Goal: Information Seeking & Learning: Learn about a topic

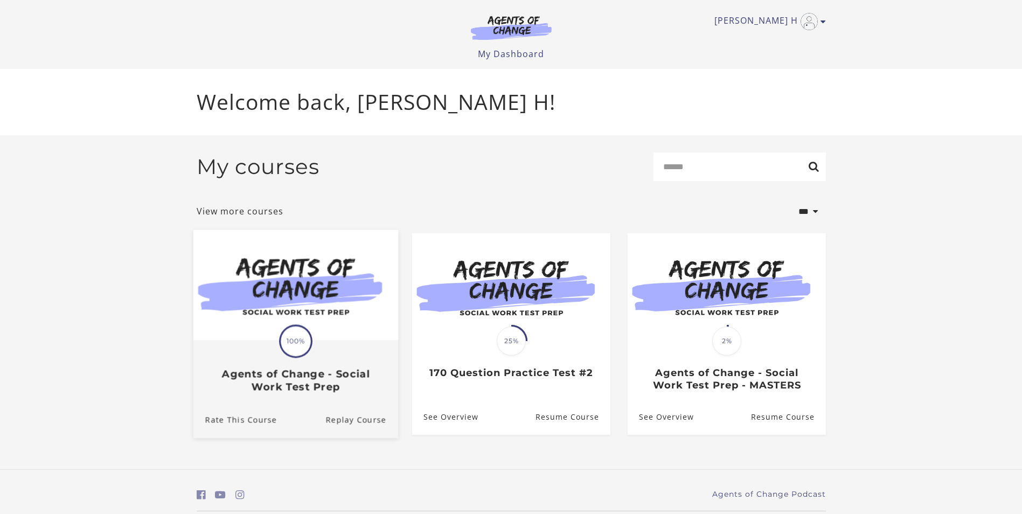
click at [323, 349] on div "Translation missing: en.liquid.partials.dashboard_course_card.progress_descript…" at bounding box center [295, 367] width 205 height 52
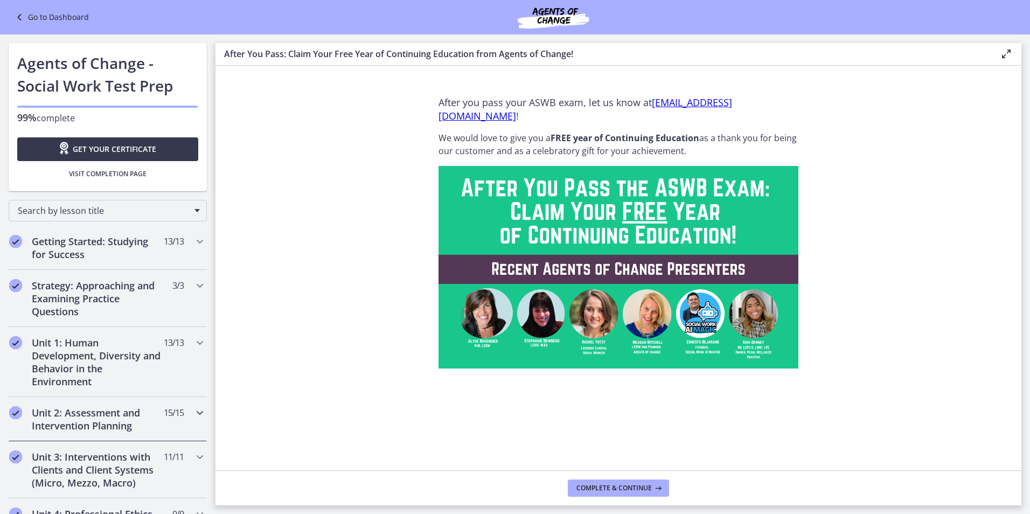
click at [193, 409] on icon "Chapters" at bounding box center [199, 412] width 13 height 13
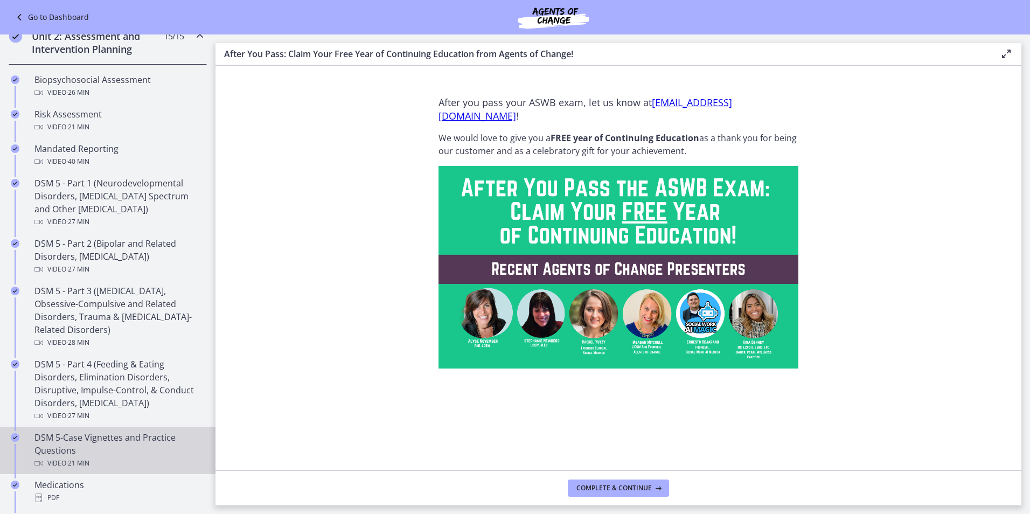
scroll to position [377, 0]
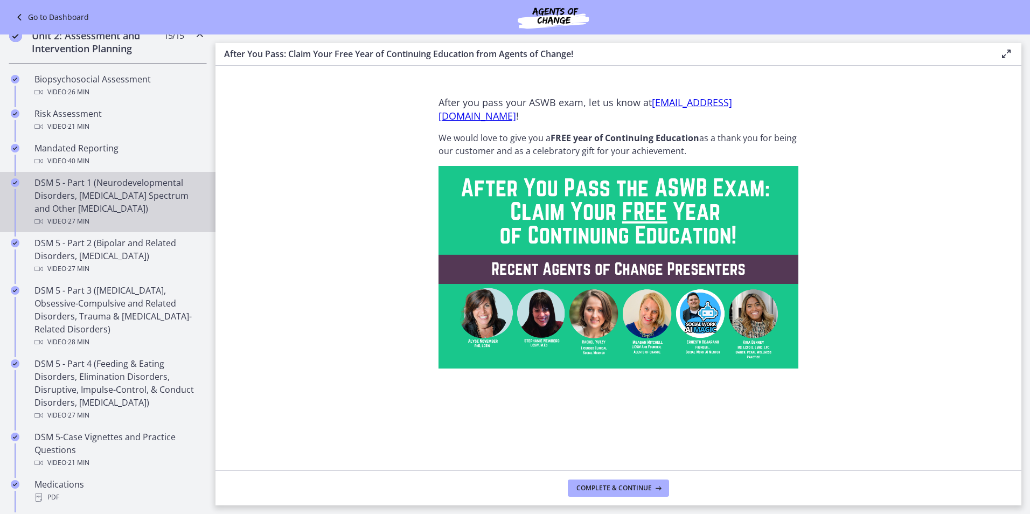
click at [106, 203] on div "DSM 5 - Part 1 (Neurodevelopmental Disorders, [MEDICAL_DATA] Spectrum and Other…" at bounding box center [118, 202] width 168 height 52
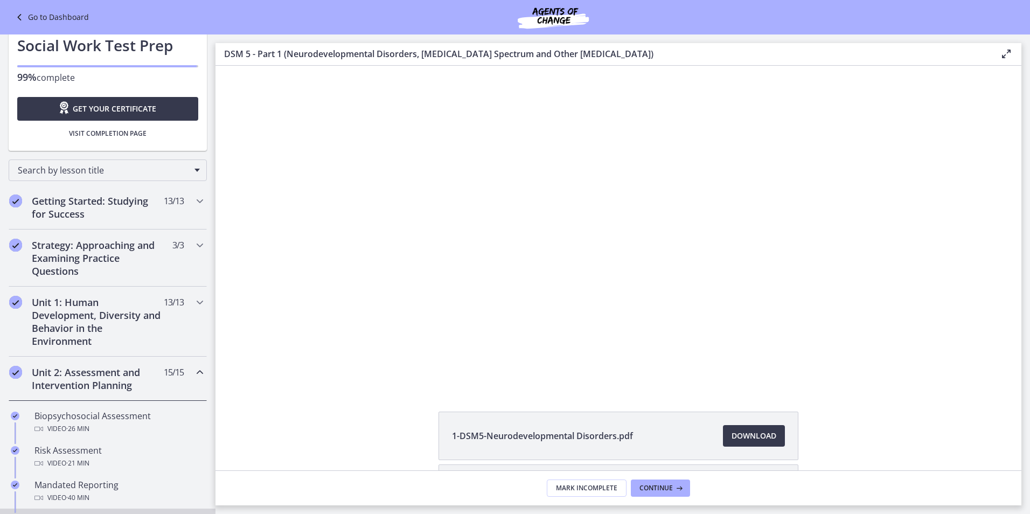
scroll to position [25, 0]
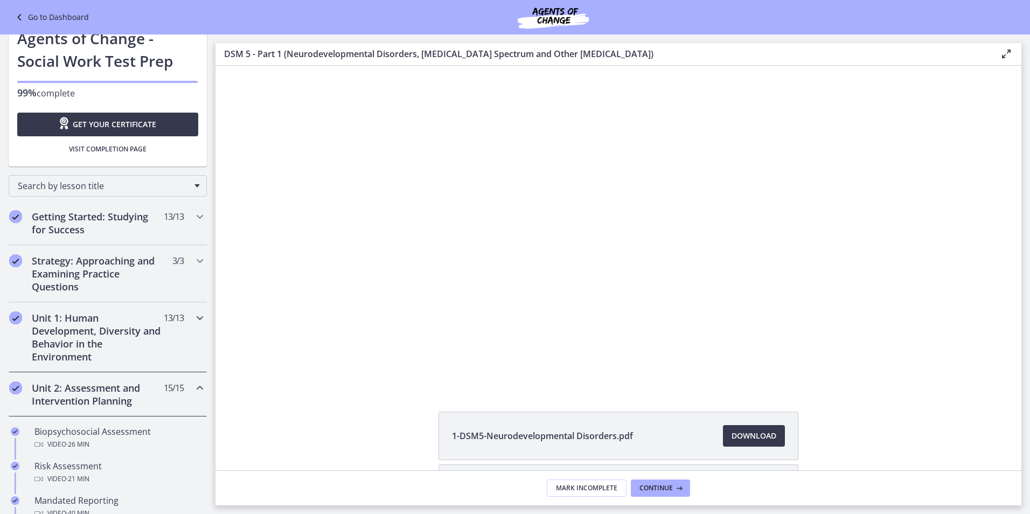
click at [193, 318] on icon "Chapters" at bounding box center [199, 317] width 13 height 13
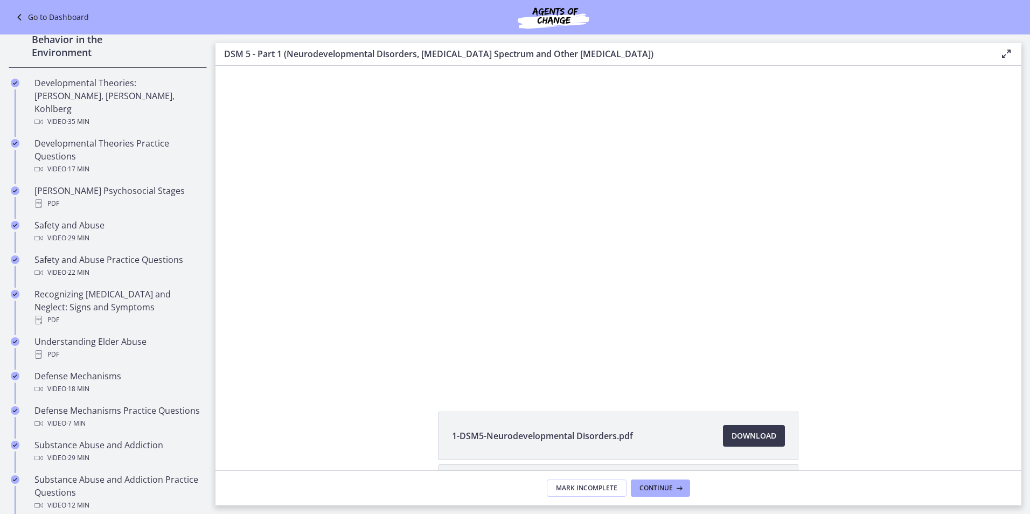
scroll to position [348, 0]
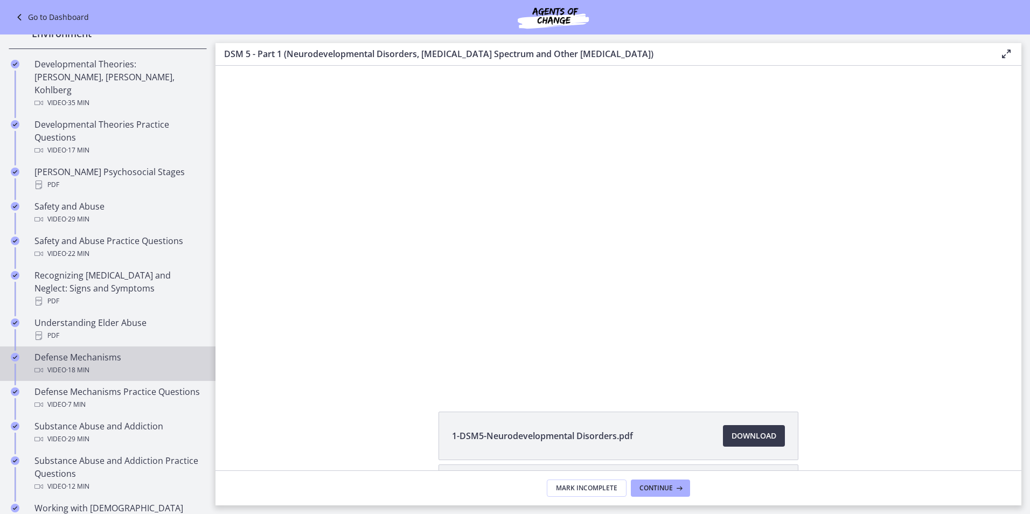
click at [137, 351] on div "Defense Mechanisms Video · 18 min" at bounding box center [118, 364] width 168 height 26
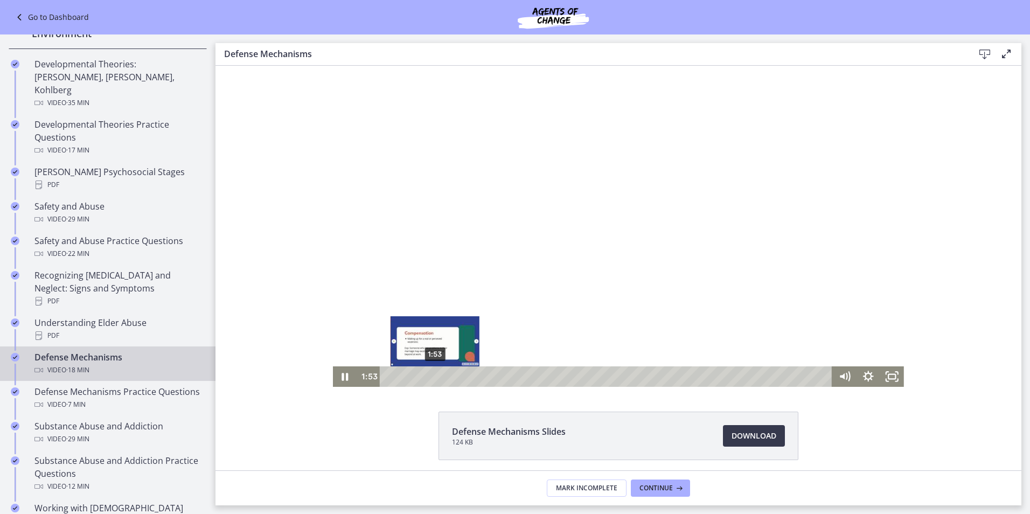
drag, startPoint x: 457, startPoint y: 376, endPoint x: 431, endPoint y: 375, distance: 25.9
click at [432, 375] on div "Playbar" at bounding box center [435, 376] width 6 height 6
drag, startPoint x: 431, startPoint y: 376, endPoint x: 415, endPoint y: 377, distance: 15.7
click at [417, 377] on div "Playbar" at bounding box center [420, 376] width 6 height 6
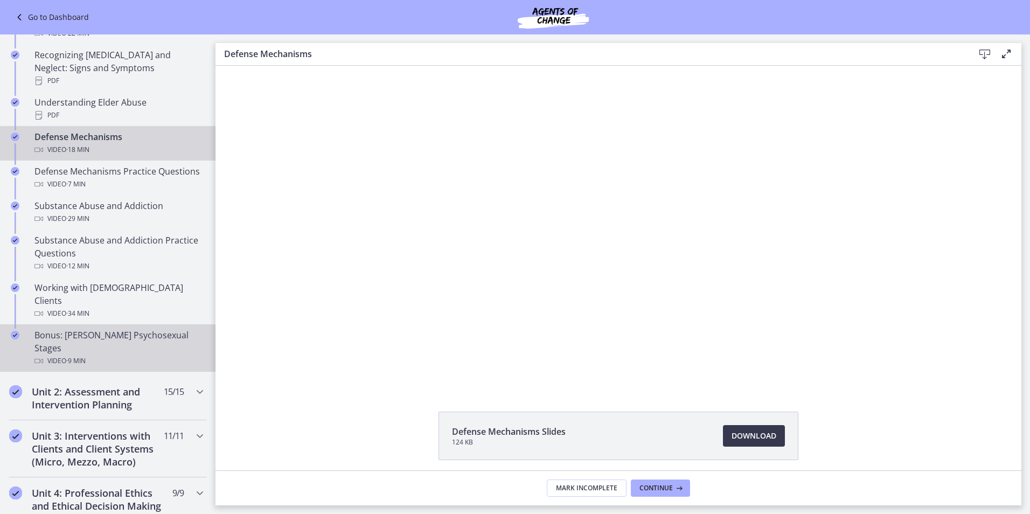
scroll to position [570, 0]
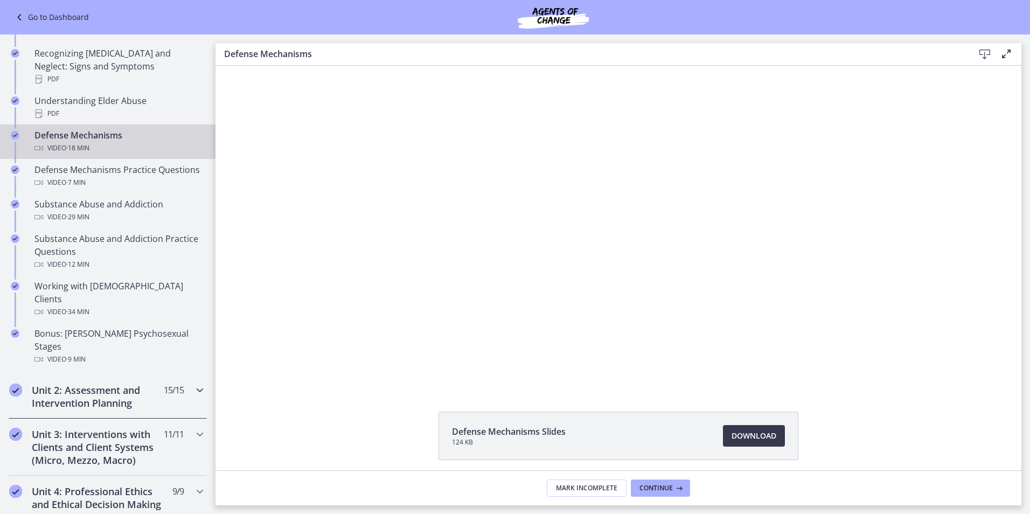
click at [193, 384] on icon "Chapters" at bounding box center [199, 390] width 13 height 13
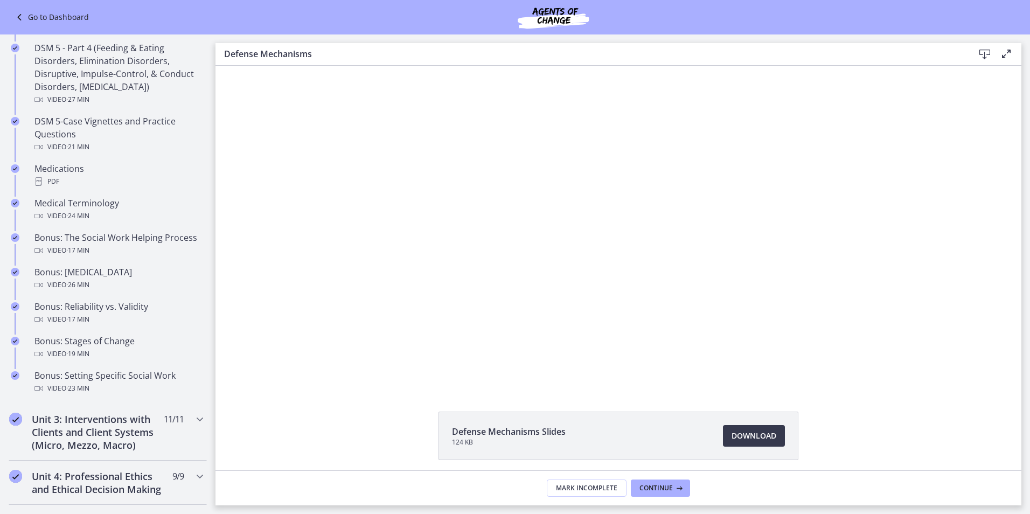
scroll to position [698, 0]
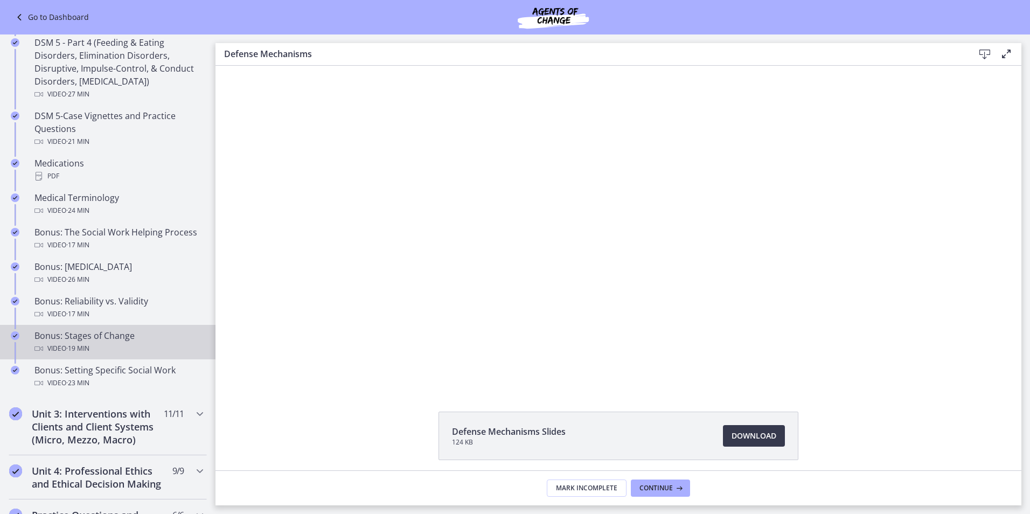
click at [105, 344] on div "Video · 19 min" at bounding box center [118, 348] width 168 height 13
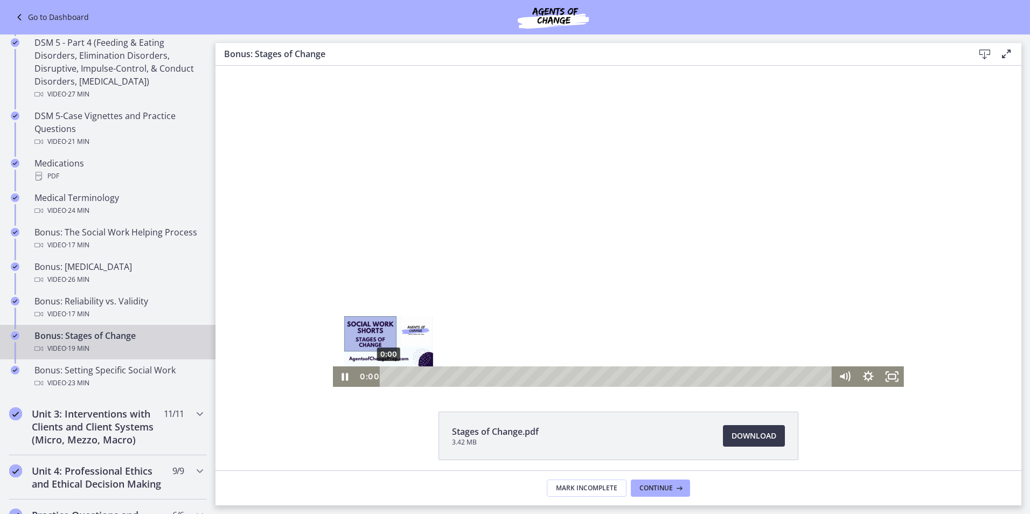
click at [388, 373] on div "0:00" at bounding box center [607, 376] width 438 height 20
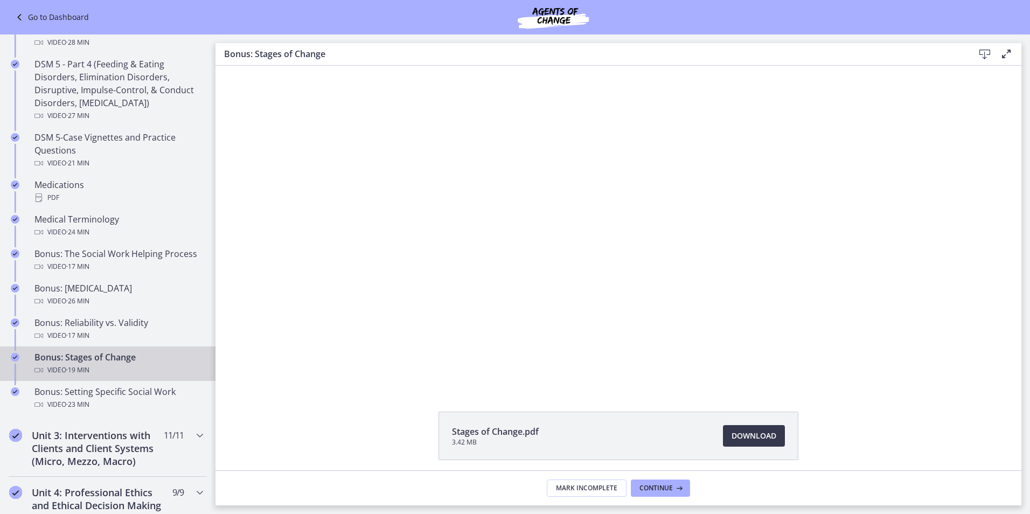
scroll to position [684, 0]
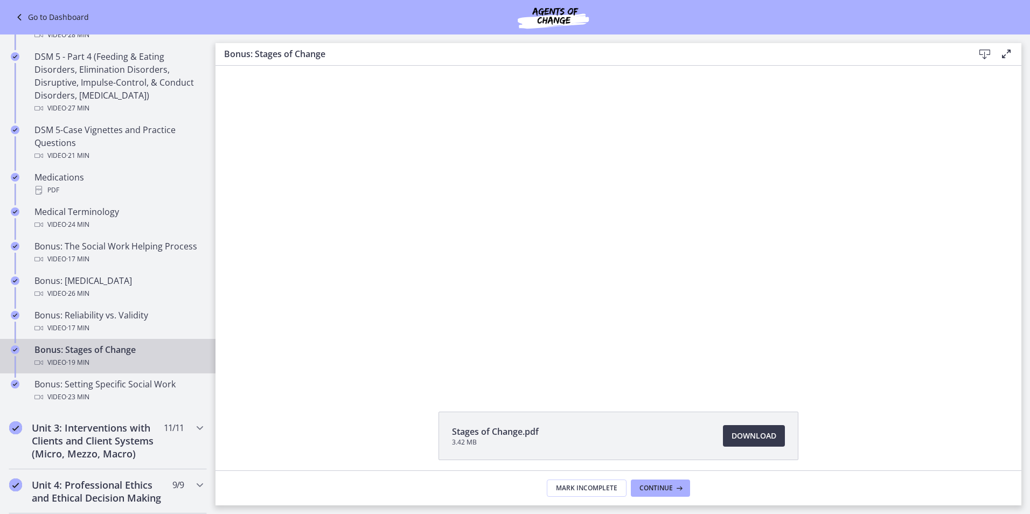
drag, startPoint x: 212, startPoint y: 174, endPoint x: 3, endPoint y: 217, distance: 214.1
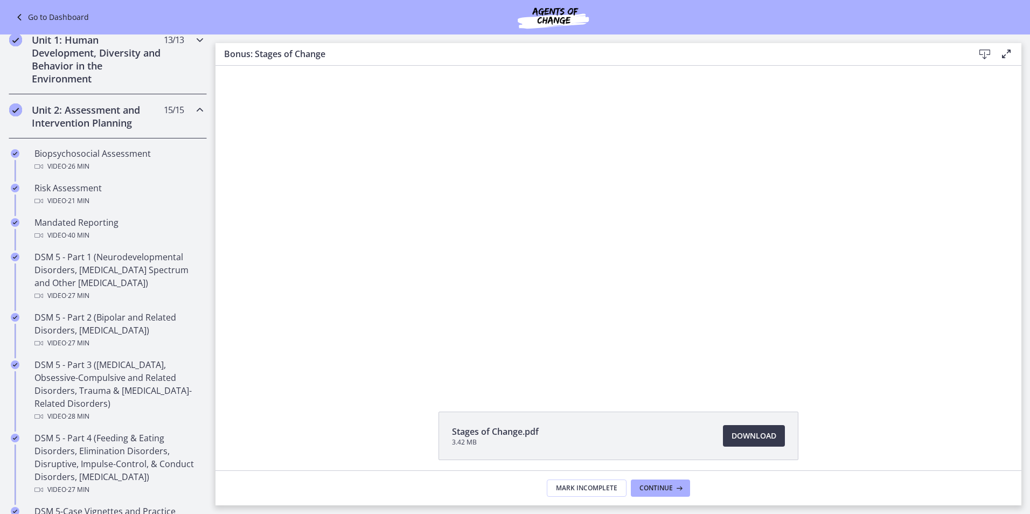
scroll to position [307, 0]
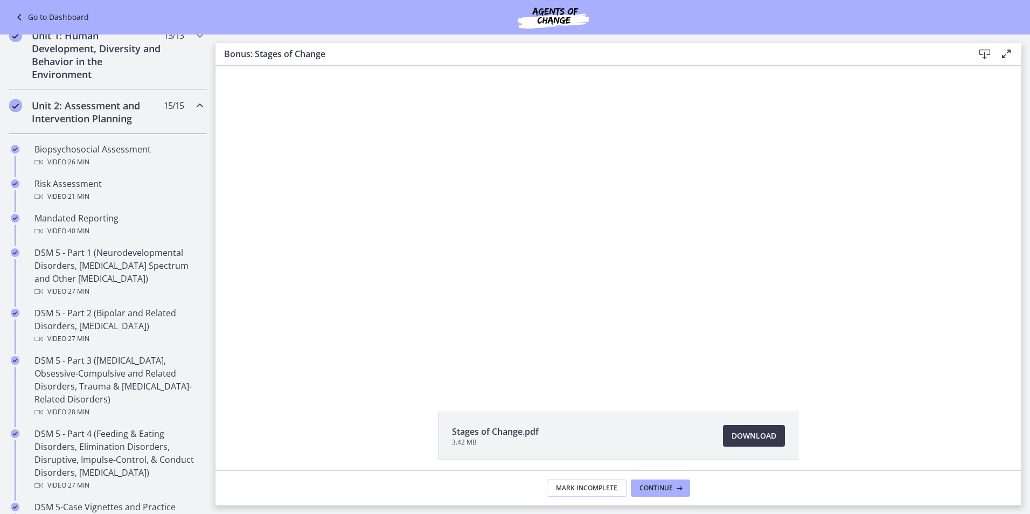
click at [1003, 55] on icon at bounding box center [1006, 53] width 13 height 13
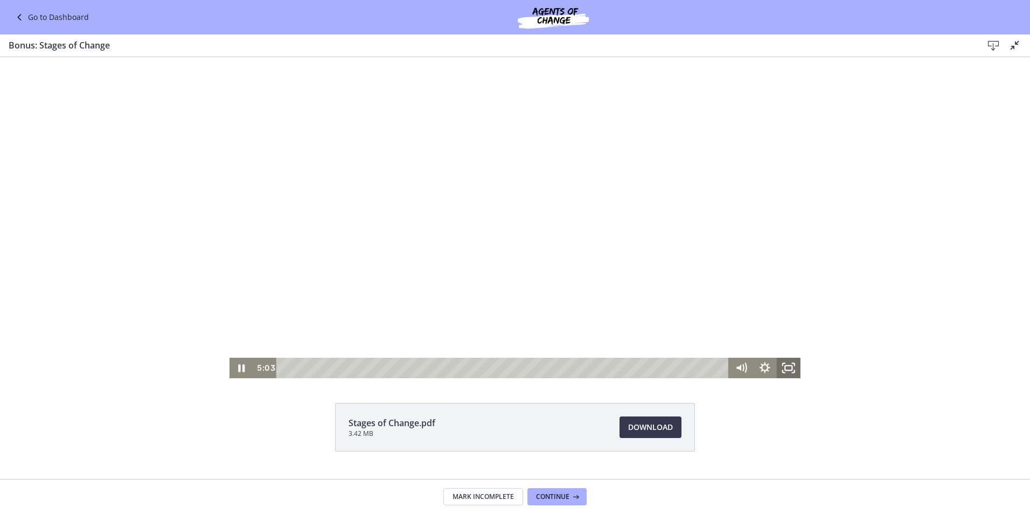
drag, startPoint x: 787, startPoint y: 365, endPoint x: 789, endPoint y: 462, distance: 97.0
click at [787, 365] on icon "Fullscreen" at bounding box center [789, 368] width 24 height 20
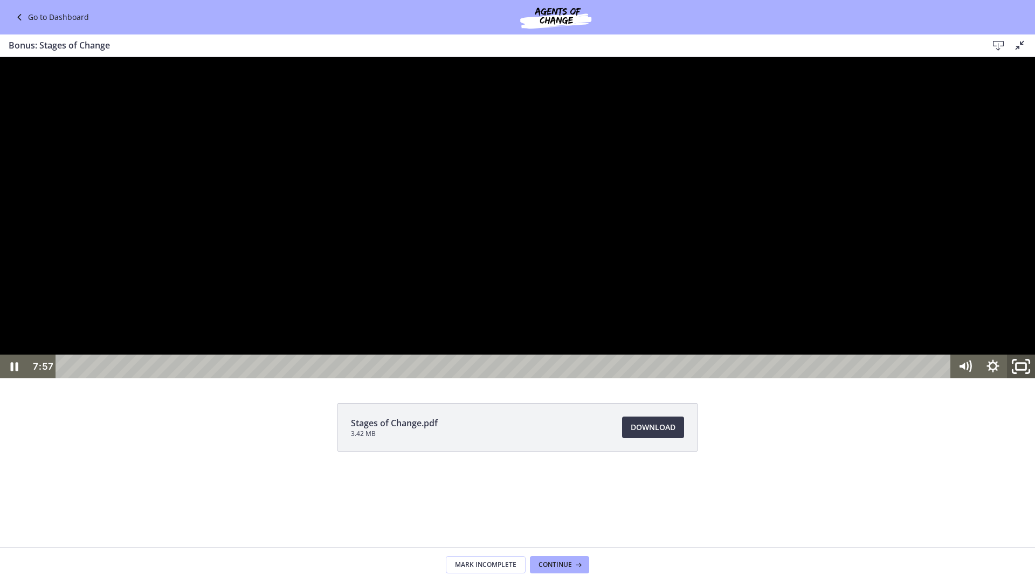
click at [1018, 381] on icon "Unfullscreen" at bounding box center [1020, 366] width 33 height 29
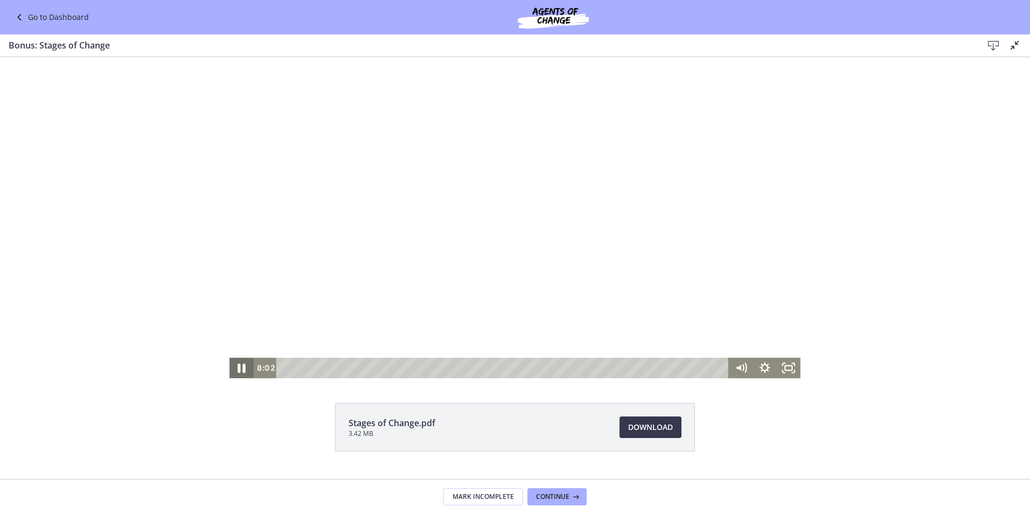
click at [237, 371] on icon "Pause" at bounding box center [241, 368] width 29 height 25
click at [241, 369] on icon "Play Video" at bounding box center [242, 368] width 29 height 25
click at [780, 367] on icon "Fullscreen" at bounding box center [788, 368] width 29 height 25
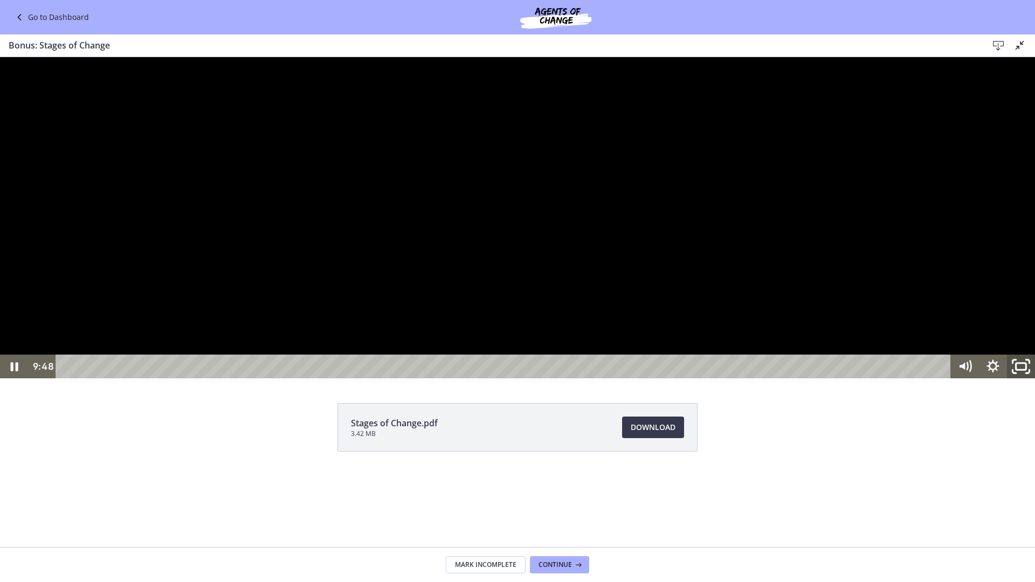
click at [1021, 381] on icon "Unfullscreen" at bounding box center [1020, 366] width 33 height 29
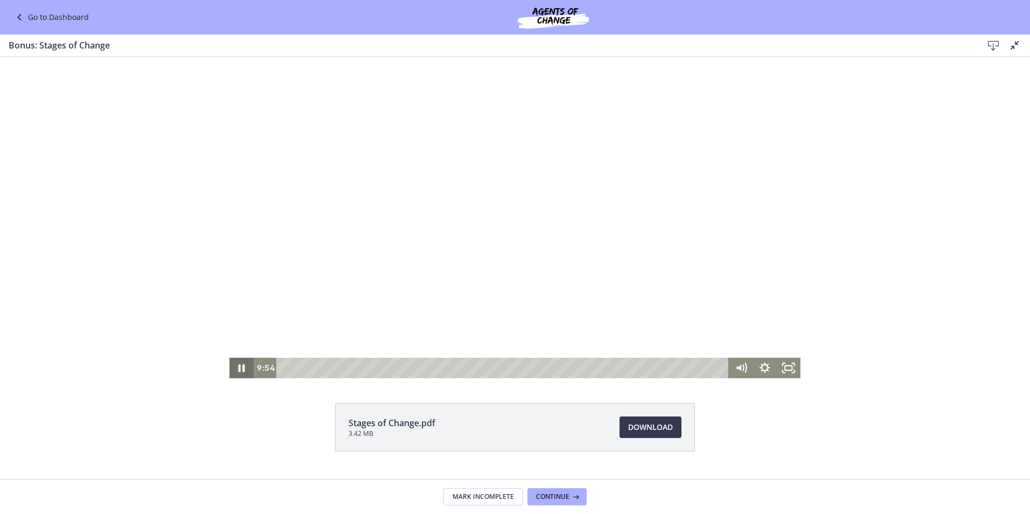
click at [239, 369] on icon "Pause" at bounding box center [242, 368] width 24 height 20
click at [239, 369] on icon "Play Video" at bounding box center [242, 368] width 6 height 9
click at [238, 368] on icon "Pause" at bounding box center [241, 368] width 29 height 25
